Goal: Task Accomplishment & Management: Manage account settings

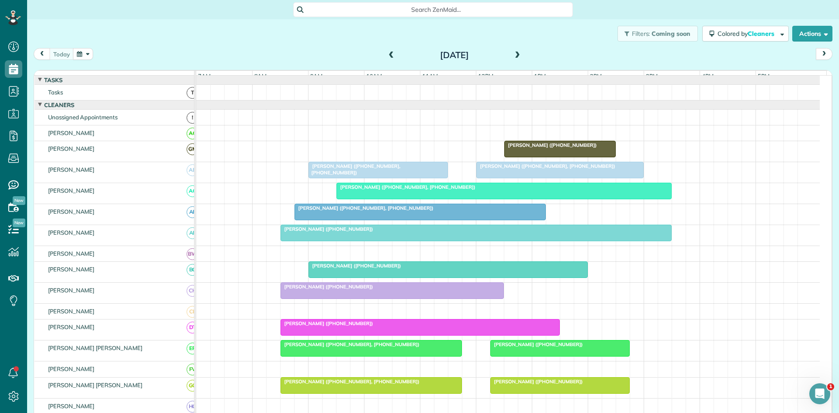
scroll to position [4, 4]
click at [513, 53] on span at bounding box center [518, 56] width 10 height 8
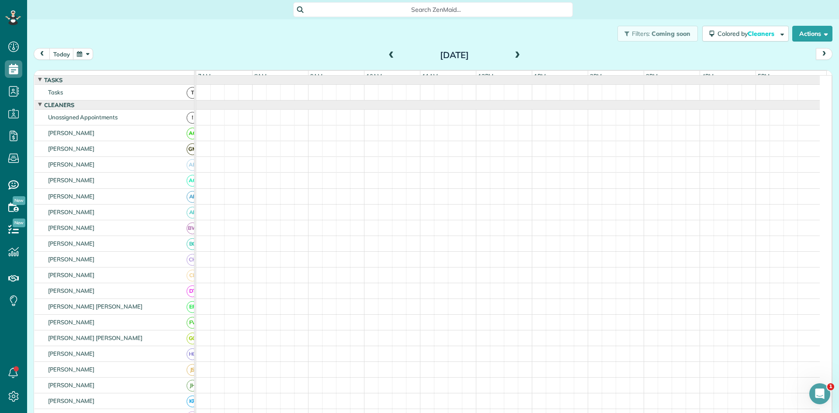
click at [513, 53] on span at bounding box center [518, 56] width 10 height 8
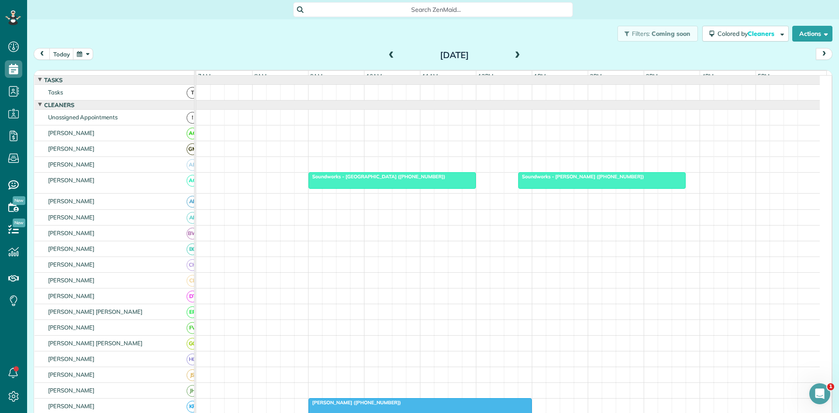
click at [513, 53] on span at bounding box center [518, 56] width 10 height 8
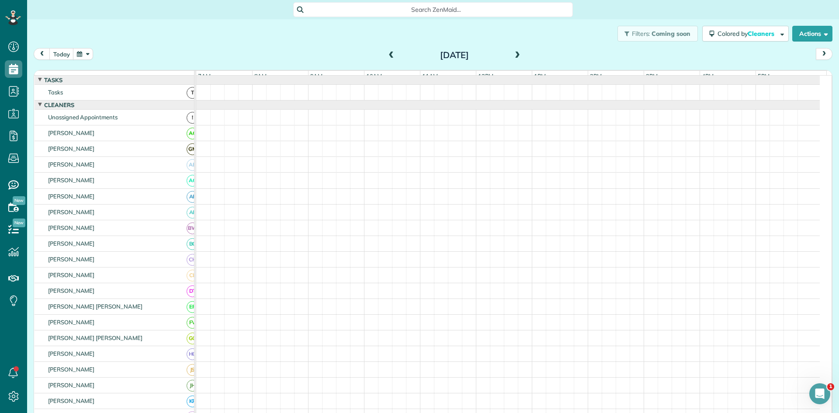
click at [513, 53] on span at bounding box center [518, 56] width 10 height 8
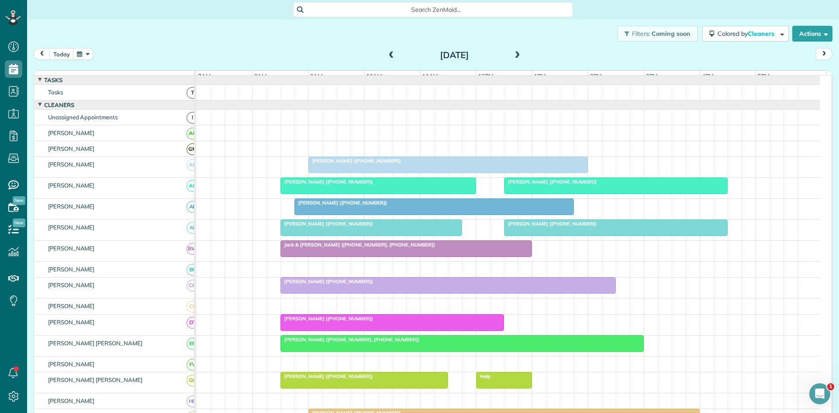
click at [513, 53] on span at bounding box center [518, 56] width 10 height 8
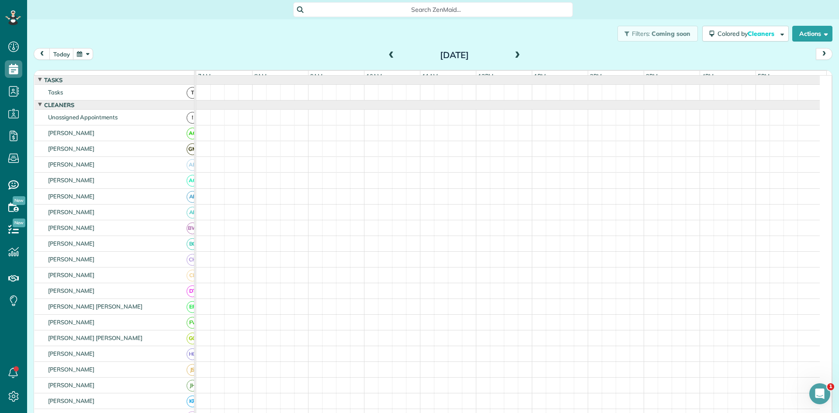
click at [513, 53] on span at bounding box center [518, 56] width 10 height 8
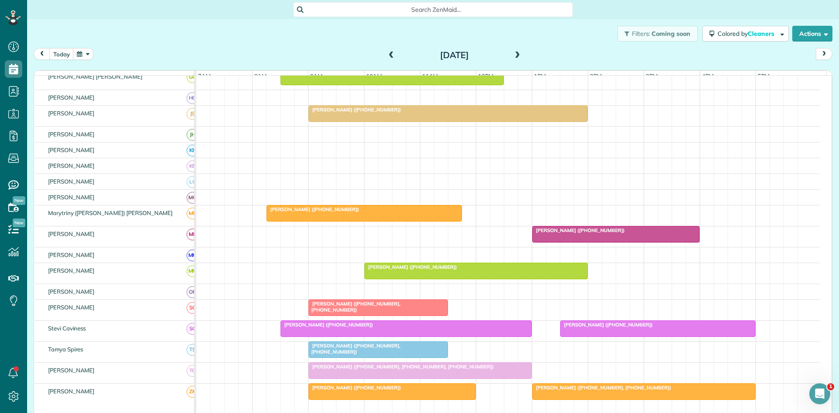
scroll to position [347, 0]
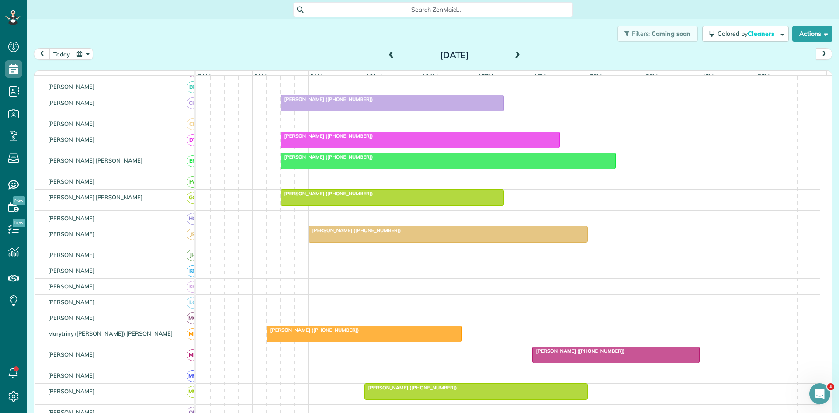
click at [432, 205] on div at bounding box center [392, 198] width 223 height 16
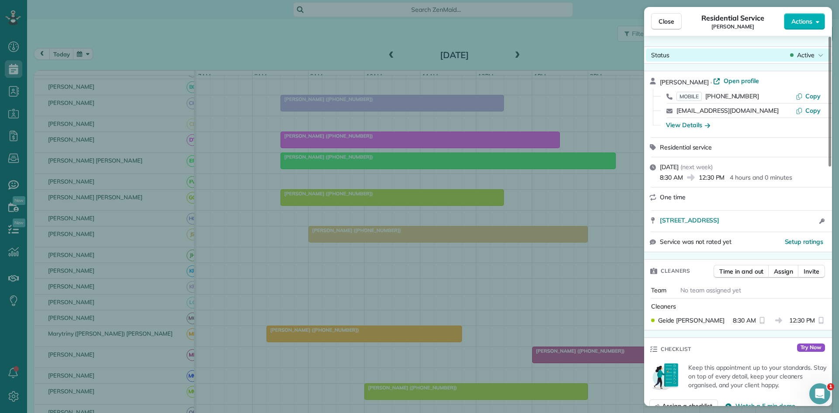
click at [787, 52] on div "Status Active" at bounding box center [738, 55] width 184 height 13
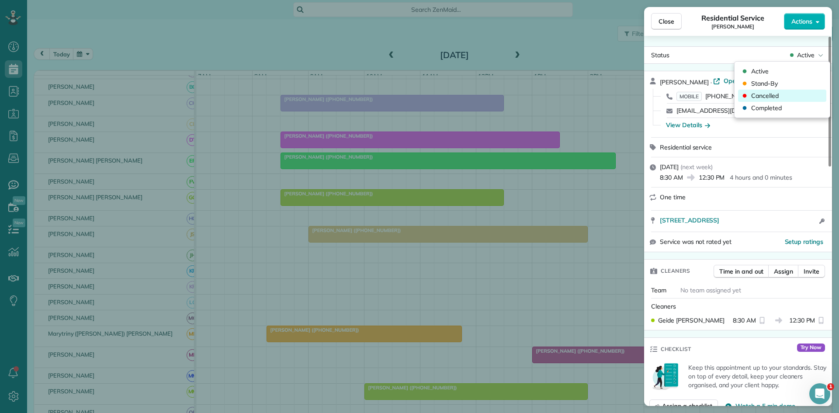
click at [769, 97] on span "Cancelled" at bounding box center [766, 95] width 28 height 9
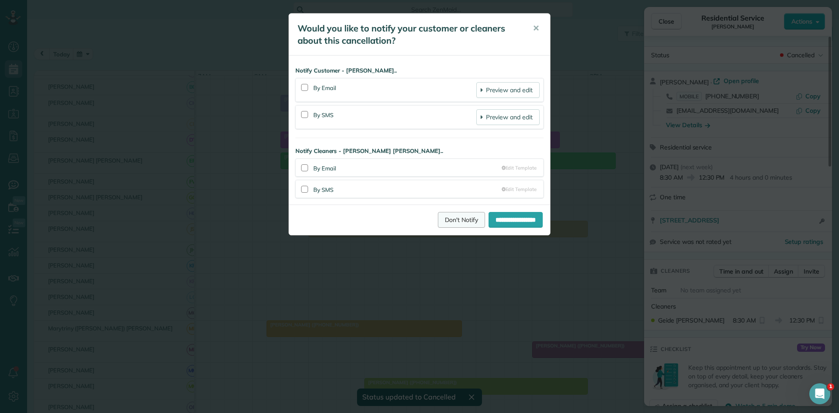
click at [441, 215] on link "Don't Notify" at bounding box center [461, 220] width 47 height 16
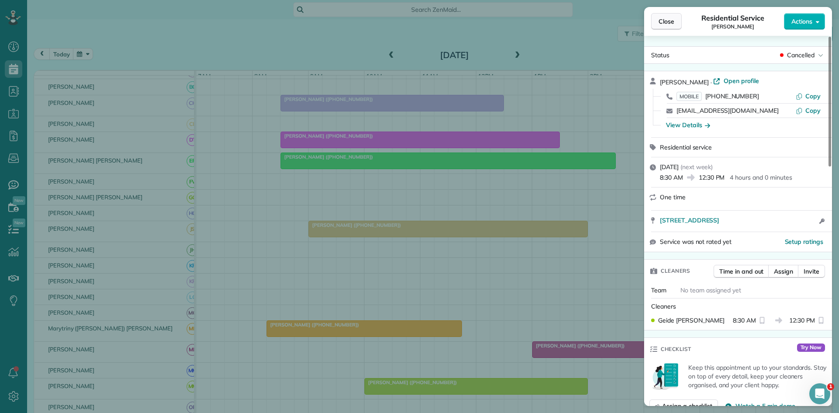
click at [675, 17] on button "Close" at bounding box center [666, 21] width 31 height 17
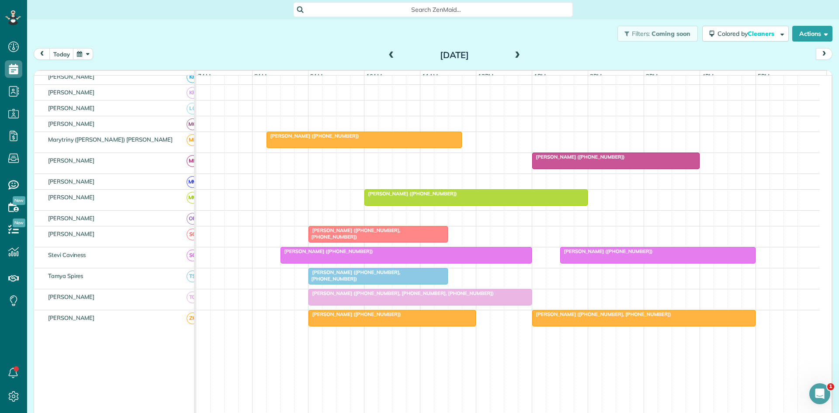
scroll to position [371, 0]
